Goal: Transaction & Acquisition: Book appointment/travel/reservation

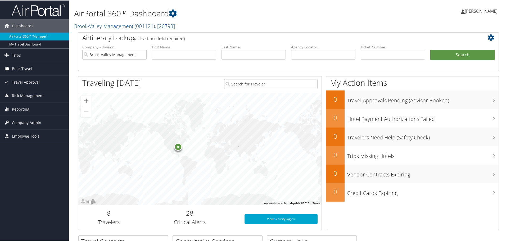
click at [28, 71] on span "Book Travel" at bounding box center [22, 68] width 20 height 13
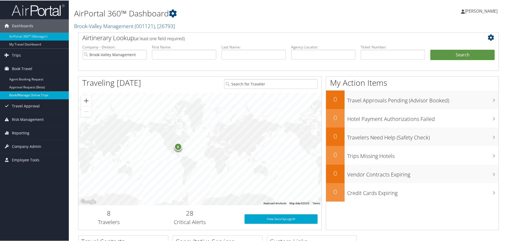
click at [21, 95] on link "Book/Manage Online Trips" at bounding box center [34, 95] width 69 height 8
